Goal: Task Accomplishment & Management: Complete application form

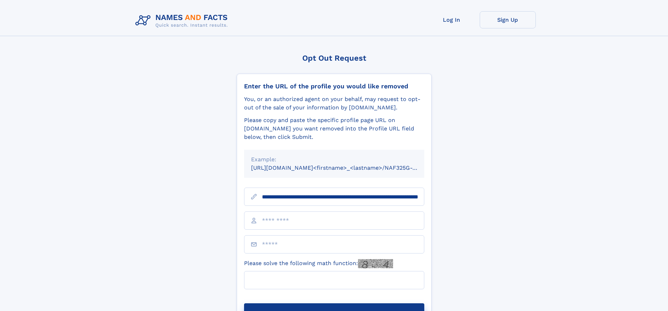
scroll to position [0, 78]
type input "**********"
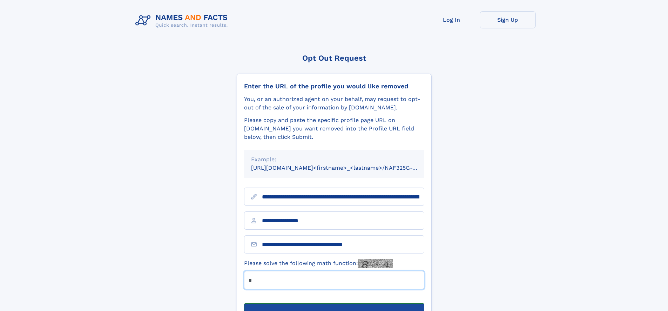
type input "*"
click at [334, 303] on button "Submit Opt Out Request" at bounding box center [334, 314] width 180 height 22
